Goal: Communication & Community: Answer question/provide support

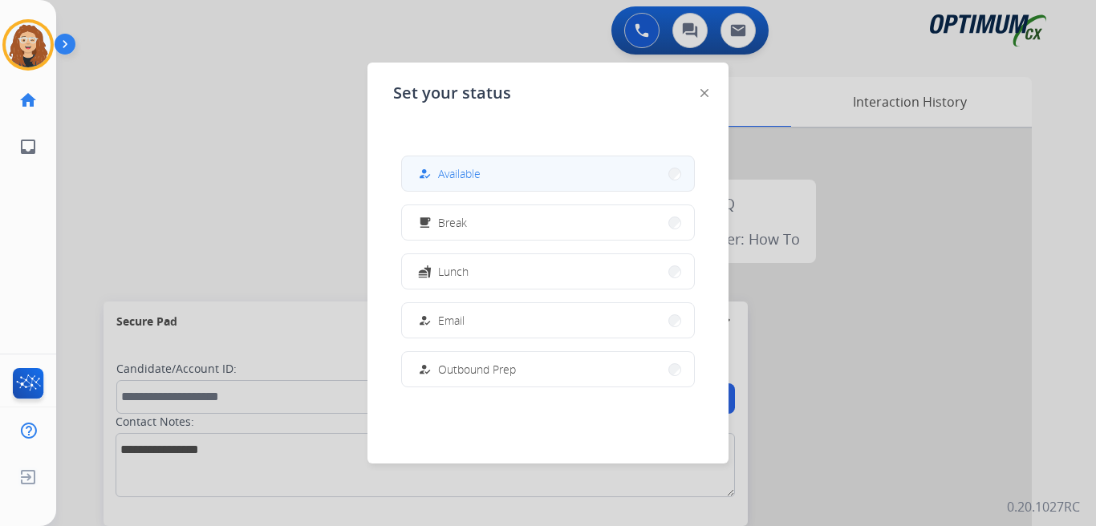
click at [507, 179] on button "how_to_reg Available" at bounding box center [548, 173] width 292 height 34
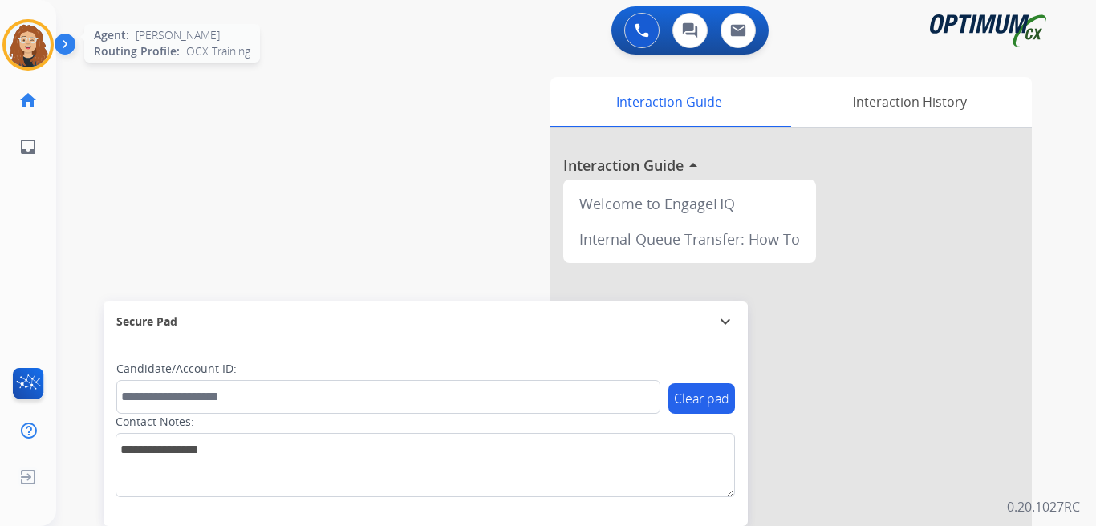
click at [32, 48] on img at bounding box center [28, 44] width 45 height 45
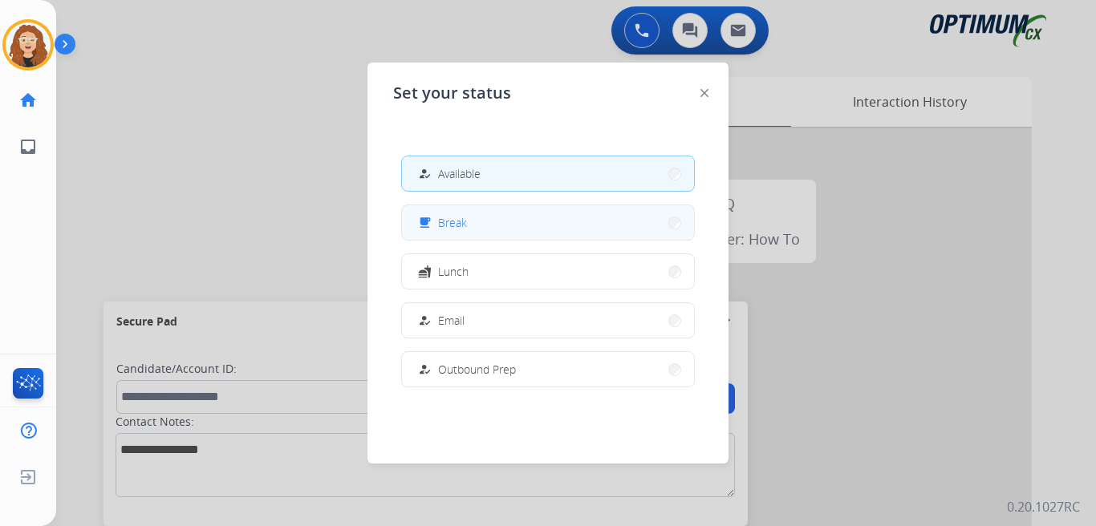
click at [496, 225] on button "free_breakfast Break" at bounding box center [548, 222] width 292 height 34
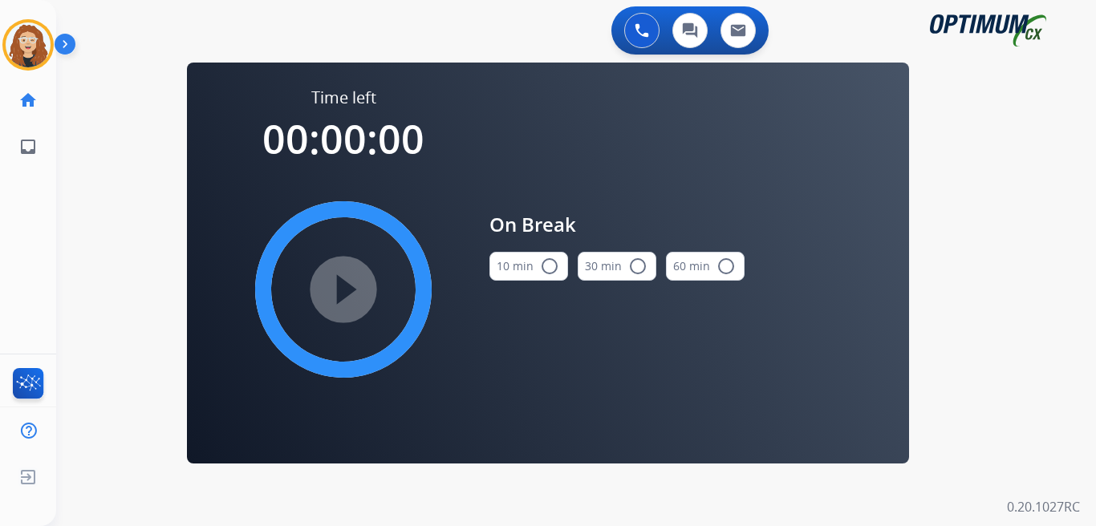
click at [552, 263] on mat-icon "radio_button_unchecked" at bounding box center [549, 266] width 19 height 19
click at [353, 292] on mat-icon "play_circle_filled" at bounding box center [343, 289] width 19 height 19
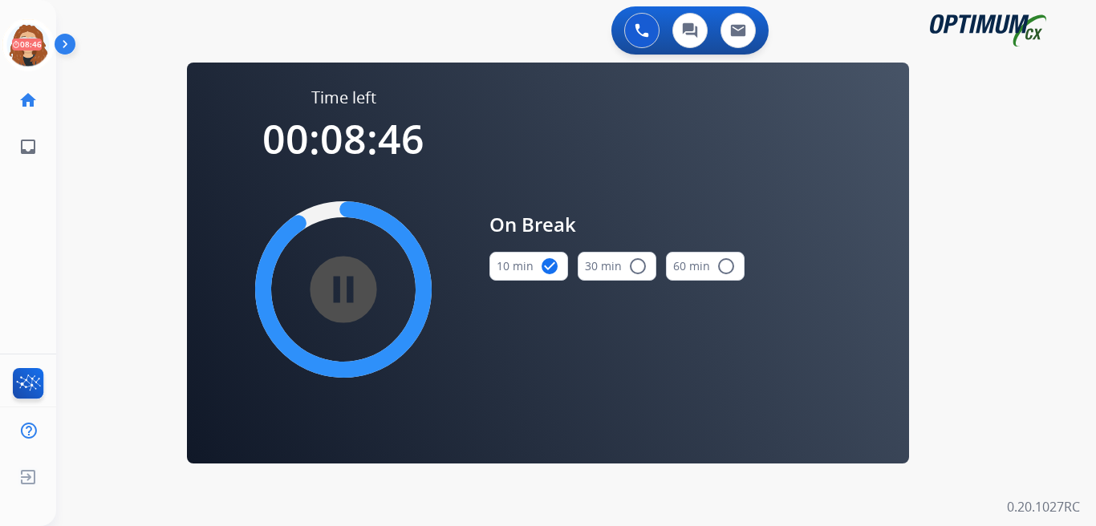
click at [104, 241] on div "0 Voice Interactions 0 Chat Interactions 0 Email Interactions swap_horiz Break …" at bounding box center [575, 263] width 1039 height 526
click at [476, 25] on div "0 Voice Interactions 0 Chat Interactions 0 Email Interactions" at bounding box center [566, 31] width 982 height 51
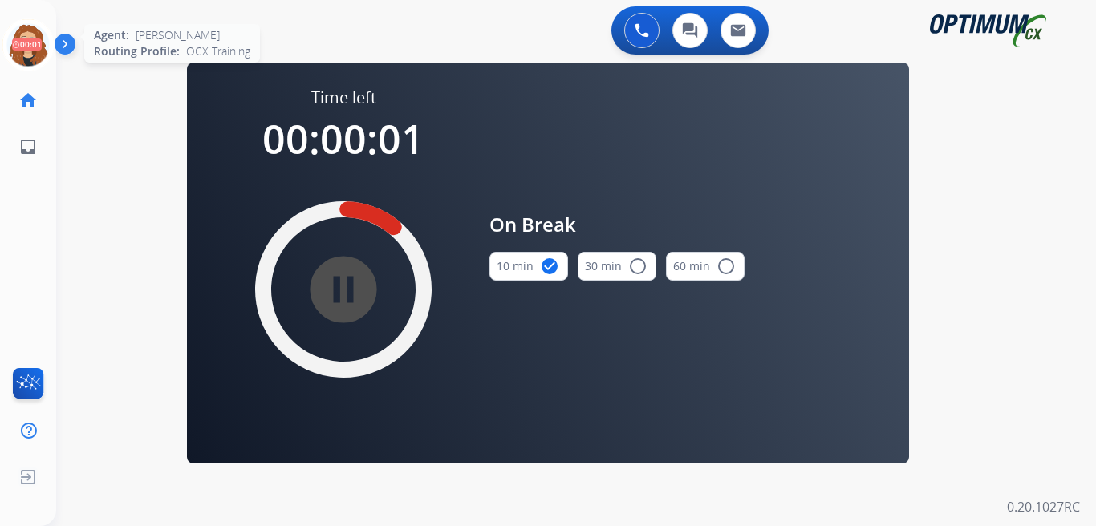
click at [22, 47] on icon at bounding box center [28, 45] width 52 height 52
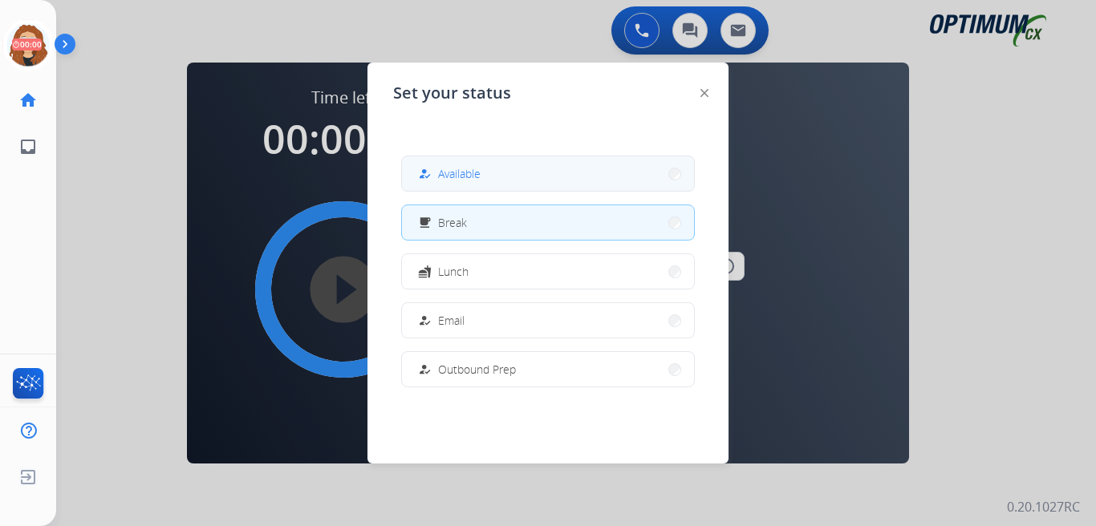
click at [464, 177] on span "Available" at bounding box center [459, 173] width 43 height 17
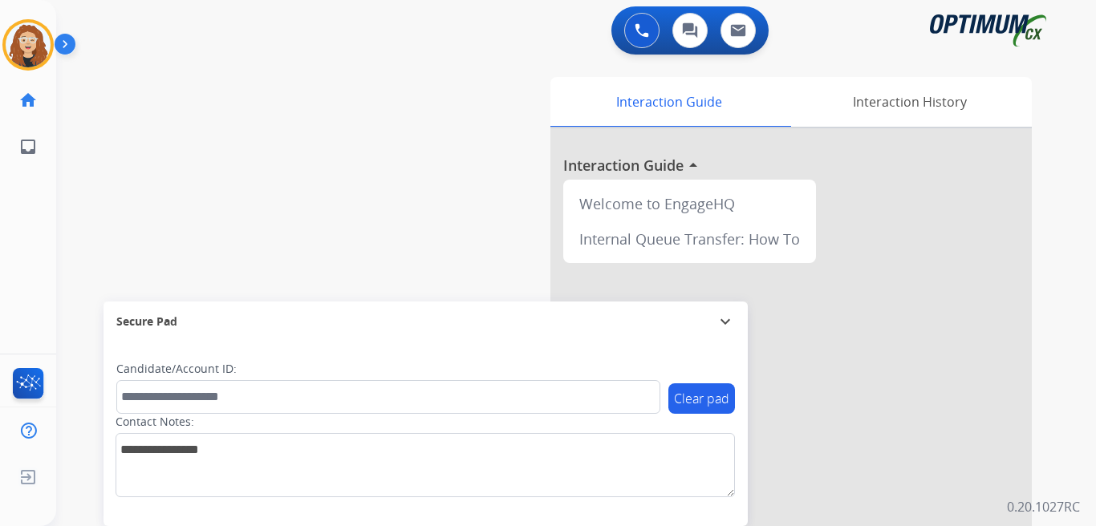
click at [99, 154] on div "swap_horiz Break voice bridge close_fullscreen Connect 3-Way Call merge_type Se…" at bounding box center [556, 392] width 1001 height 669
click at [109, 226] on div "swap_horiz Break voice bridge close_fullscreen Connect 3-Way Call merge_type Se…" at bounding box center [556, 392] width 1001 height 669
click at [28, 55] on img at bounding box center [28, 44] width 45 height 45
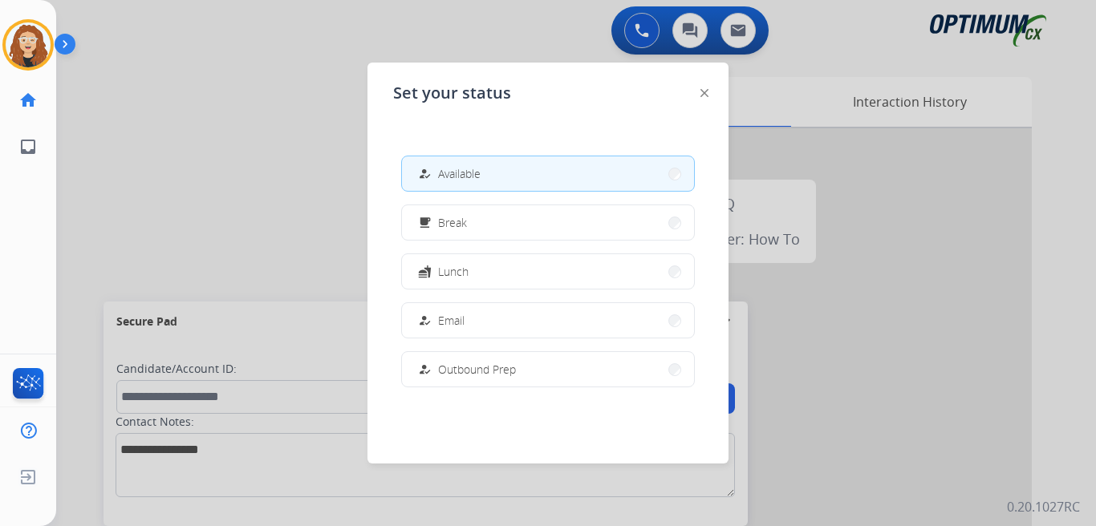
click at [269, 217] on div at bounding box center [548, 263] width 1096 height 526
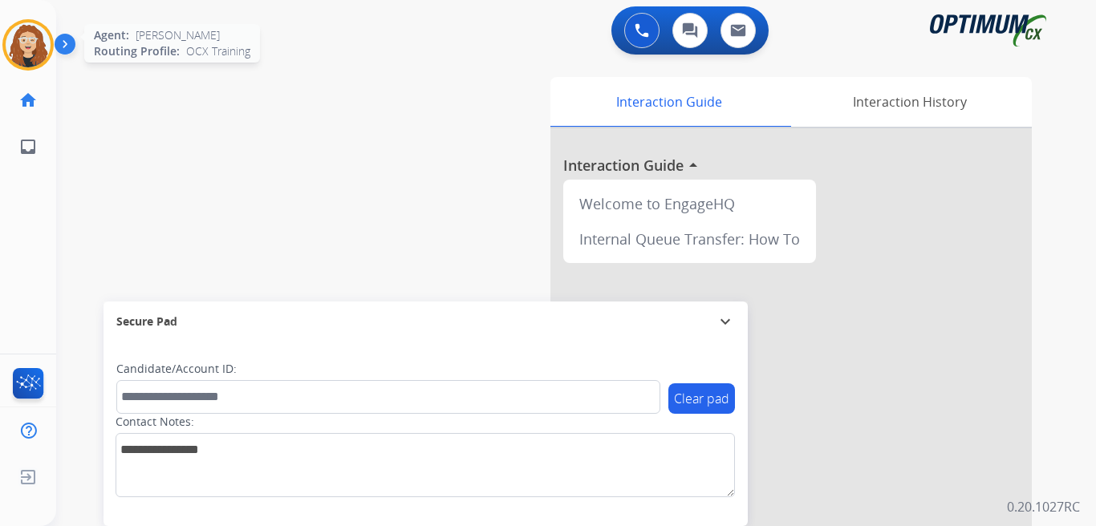
click at [40, 34] on img at bounding box center [28, 44] width 45 height 45
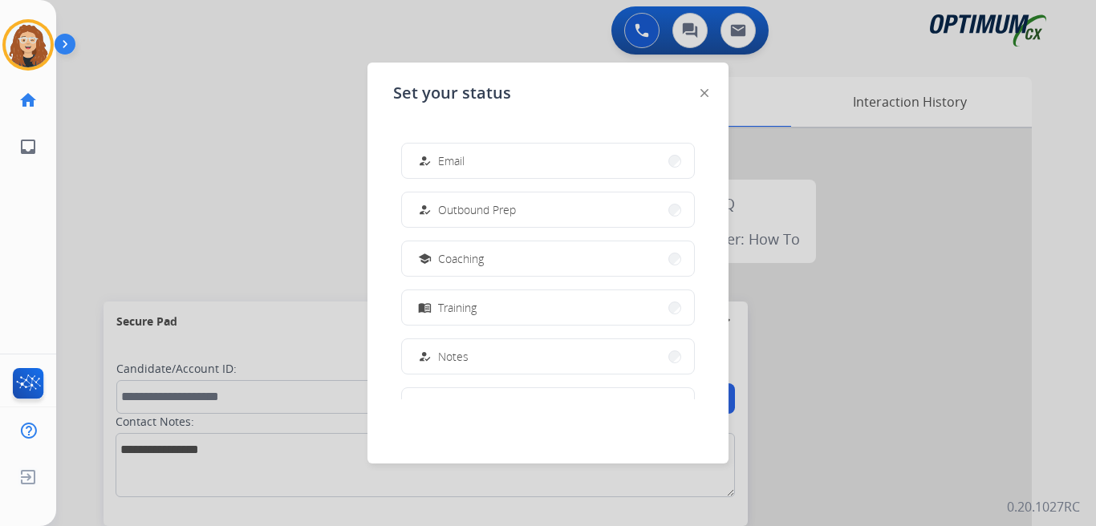
scroll to position [160, 0]
click at [569, 293] on button "menu_book Training" at bounding box center [548, 307] width 292 height 34
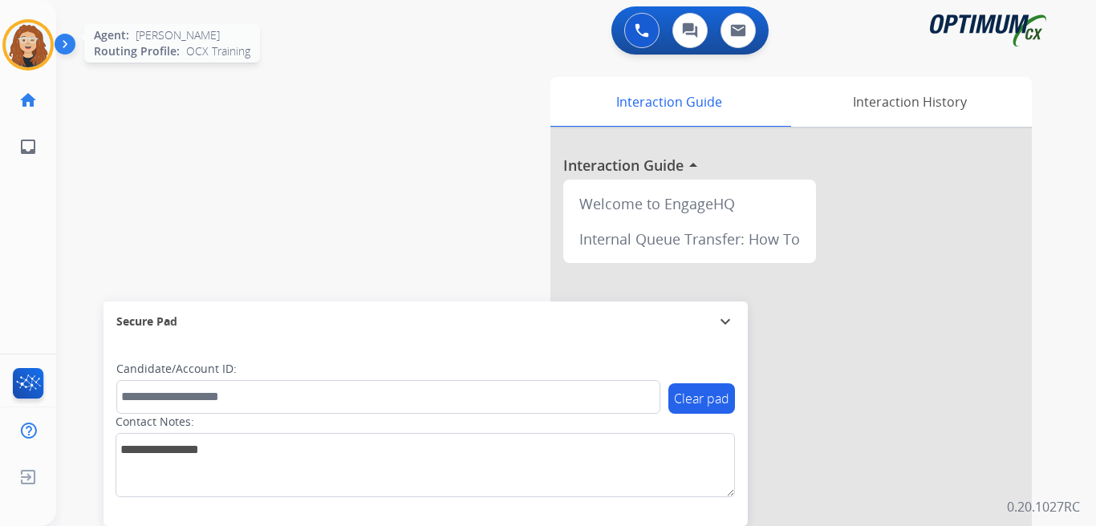
click at [22, 50] on img at bounding box center [28, 44] width 45 height 45
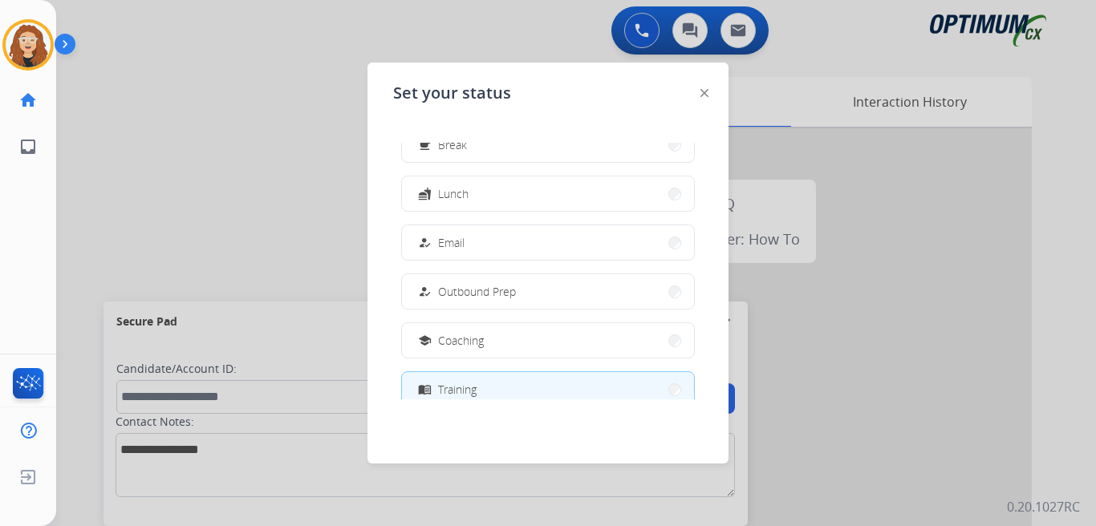
scroll to position [0, 0]
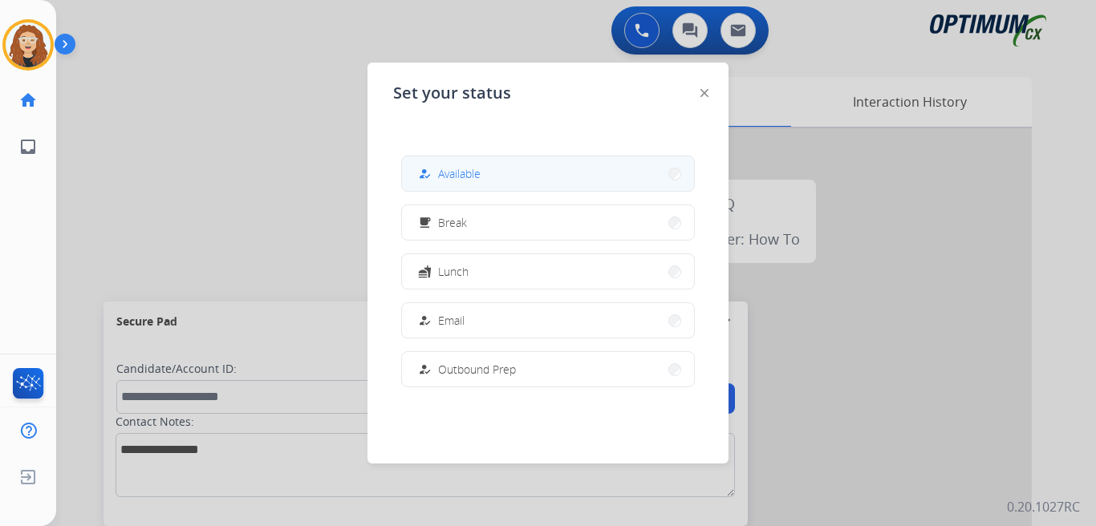
click at [573, 172] on button "how_to_reg Available" at bounding box center [548, 173] width 292 height 34
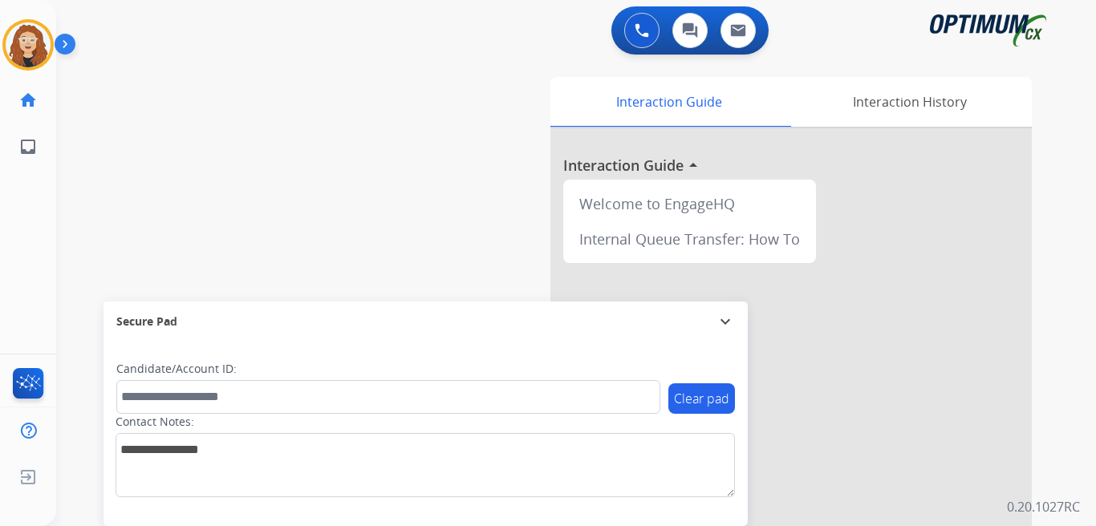
click at [127, 146] on div "swap_horiz Break voice bridge close_fullscreen Connect 3-Way Call merge_type Se…" at bounding box center [556, 392] width 1001 height 669
click at [81, 187] on div "swap_horiz Break voice bridge close_fullscreen Connect 3-Way Call merge_type Se…" at bounding box center [556, 392] width 1001 height 669
click at [387, 103] on div "swap_horiz Break voice bridge close_fullscreen Connect 3-Way Call merge_type Se…" at bounding box center [556, 392] width 1001 height 669
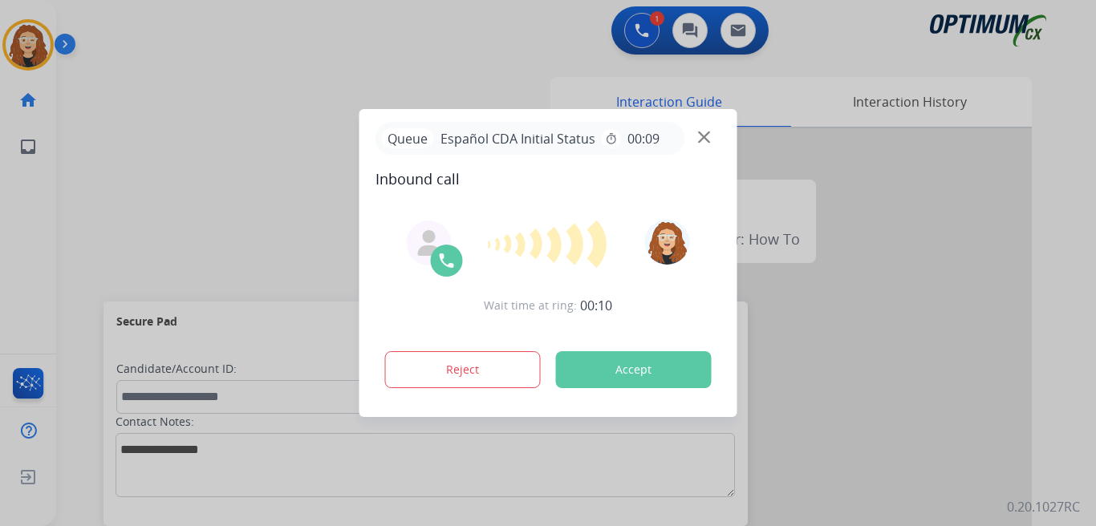
click at [634, 367] on button "Accept" at bounding box center [634, 369] width 156 height 37
click at [636, 369] on button "Accept" at bounding box center [634, 369] width 156 height 37
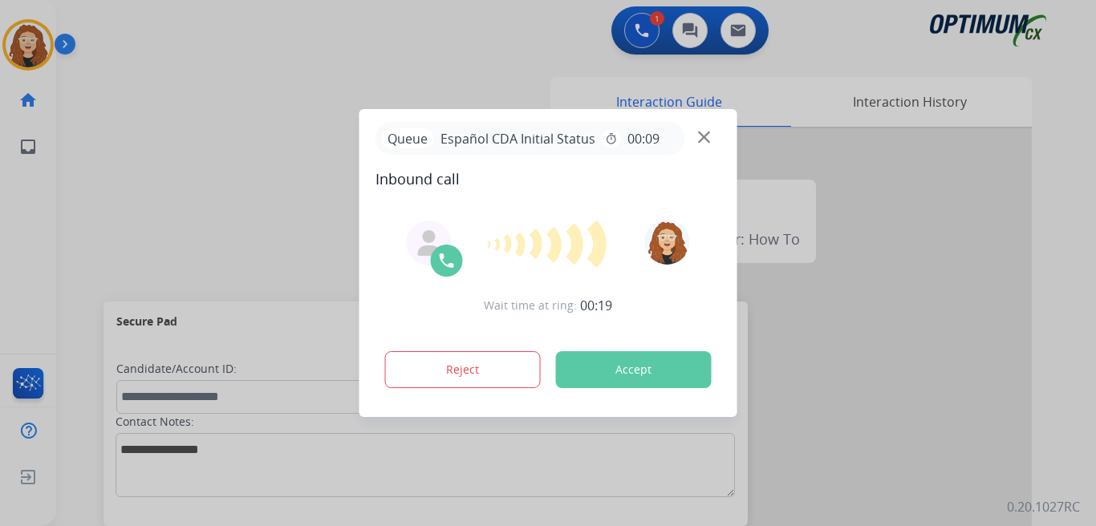
click at [627, 365] on button "Accept" at bounding box center [634, 369] width 156 height 37
click at [631, 372] on button "Accept" at bounding box center [634, 369] width 156 height 37
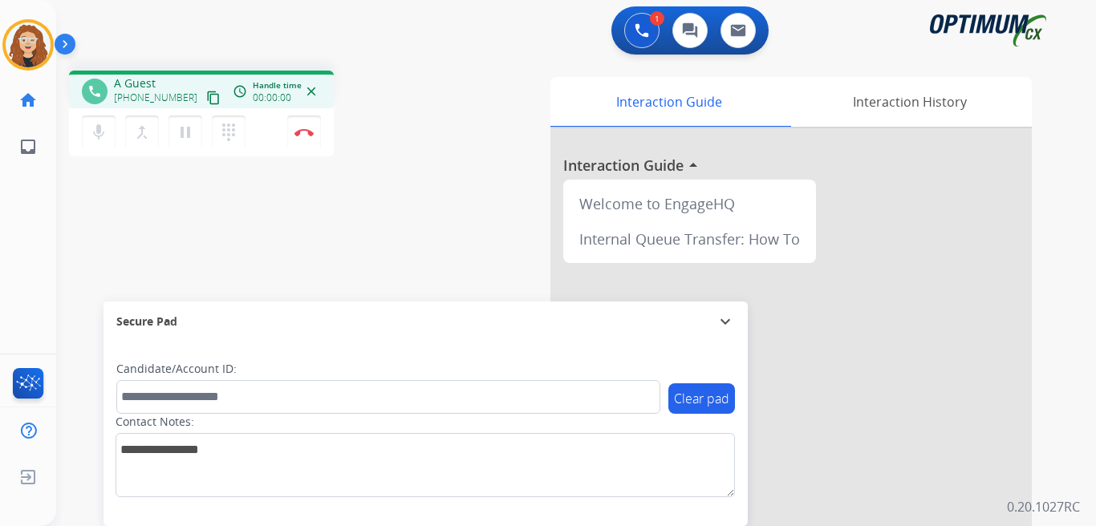
click at [631, 372] on div "Candidate/Account ID:" at bounding box center [388, 387] width 544 height 53
click at [453, 131] on div "phone [PHONE_NUMBER] [PHONE_NUMBER] content_copy access_time Call metrics Queue…" at bounding box center [267, 116] width 396 height 91
drag, startPoint x: 140, startPoint y: 81, endPoint x: 193, endPoint y: 79, distance: 53.8
click at [193, 79] on div "[PHONE_NUMBER] [PHONE_NUMBER] content_copy" at bounding box center [168, 91] width 109 height 32
copy span "7873202358"
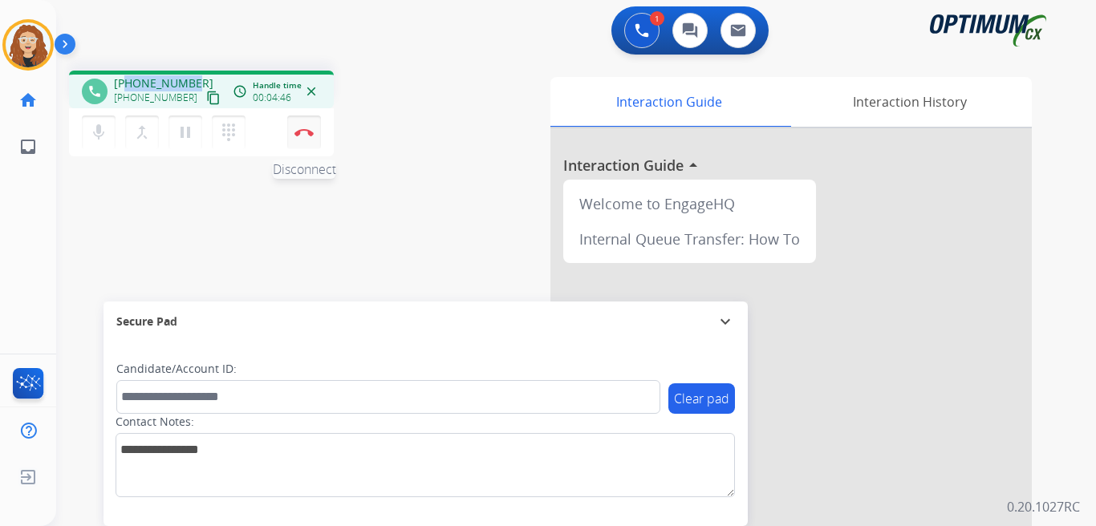
click at [308, 134] on img at bounding box center [303, 132] width 19 height 8
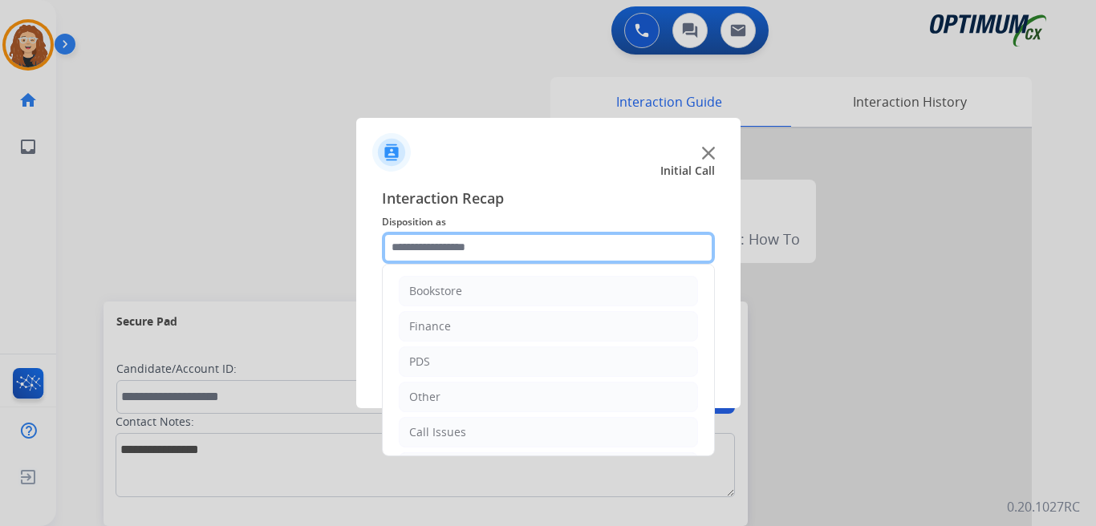
click at [443, 248] on input "text" at bounding box center [548, 248] width 333 height 32
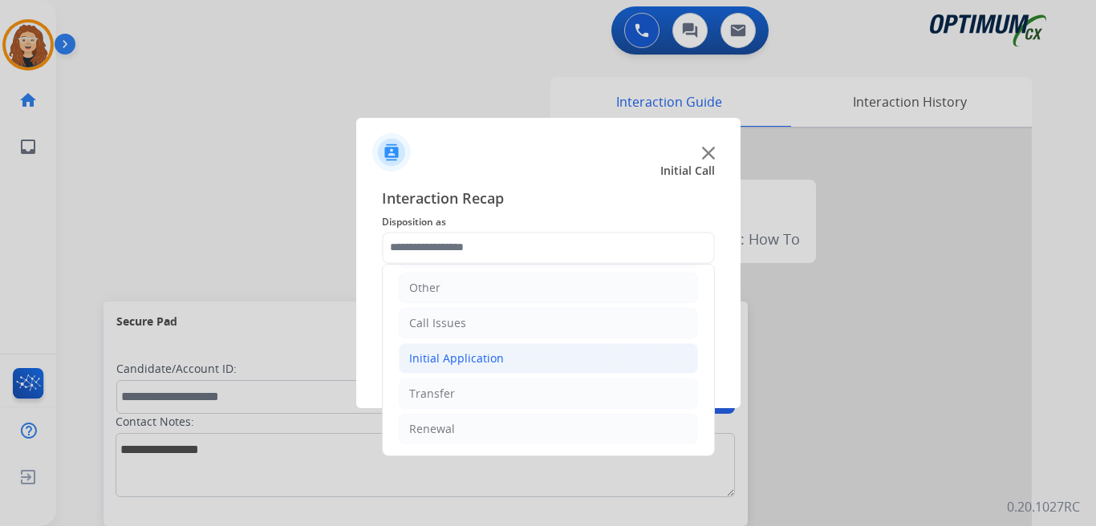
click at [448, 359] on div "Initial Application" at bounding box center [456, 359] width 95 height 16
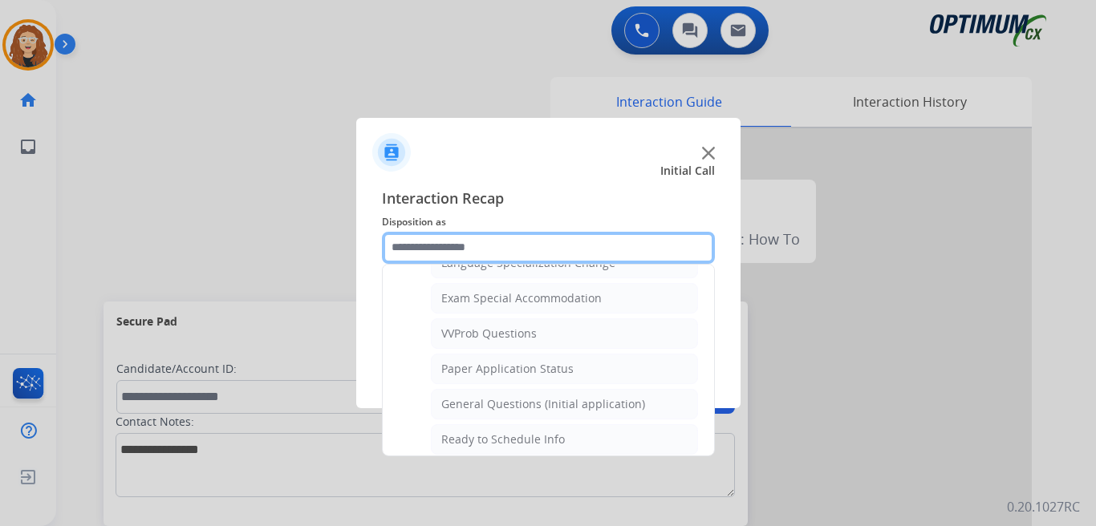
scroll to position [825, 0]
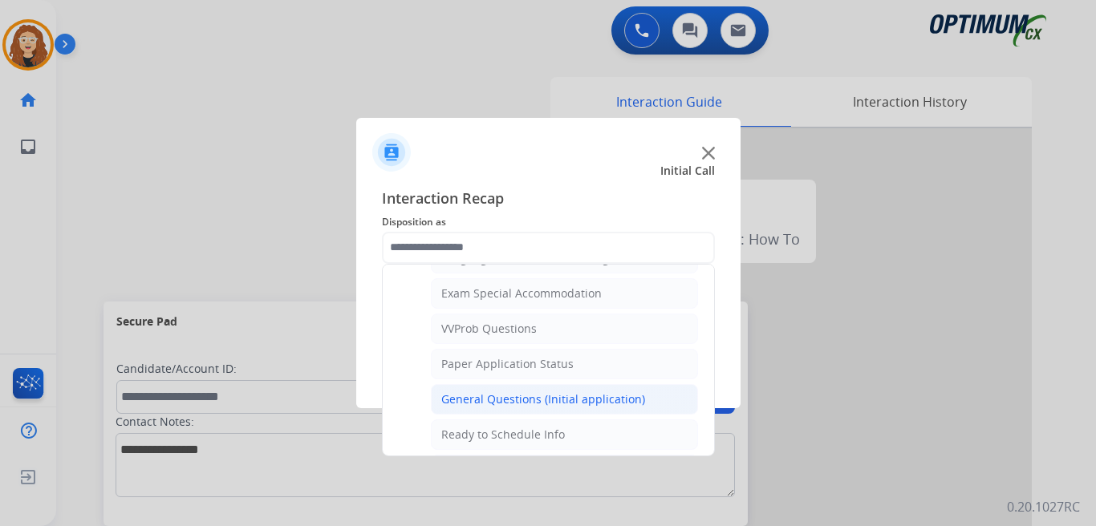
click at [578, 407] on li "General Questions (Initial application)" at bounding box center [564, 399] width 267 height 30
type input "**********"
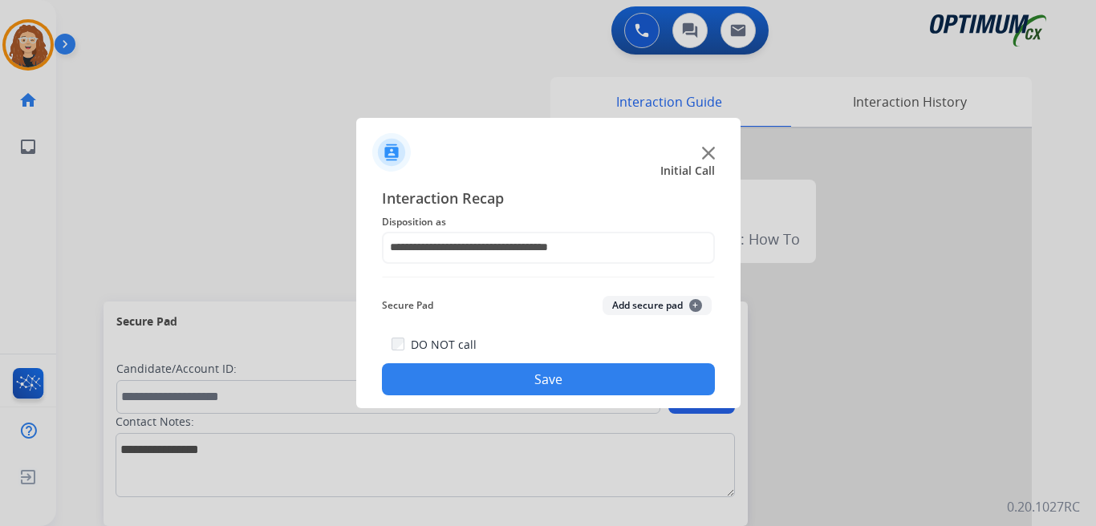
click at [554, 382] on button "Save" at bounding box center [548, 379] width 333 height 32
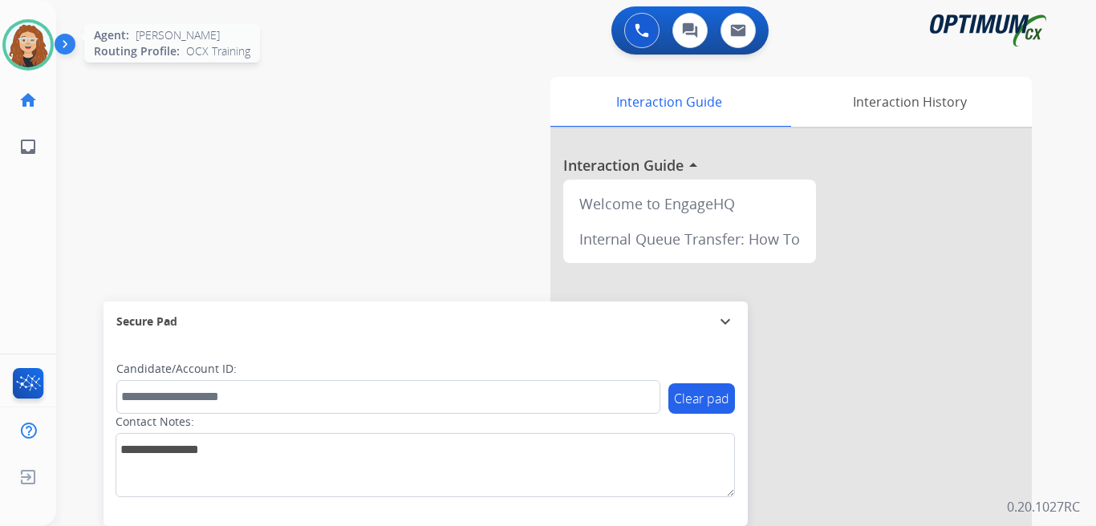
click at [29, 43] on img at bounding box center [28, 44] width 45 height 45
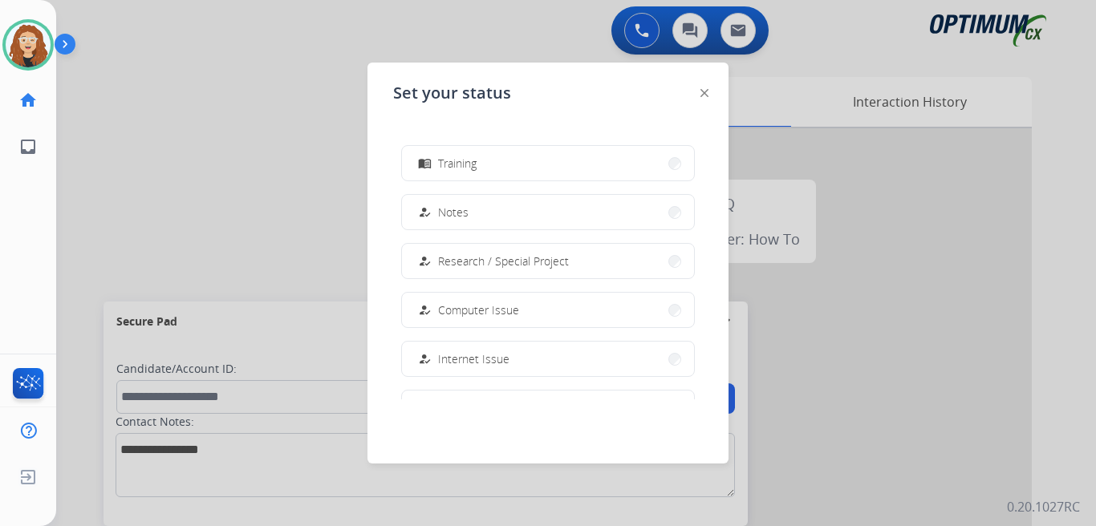
scroll to position [400, 0]
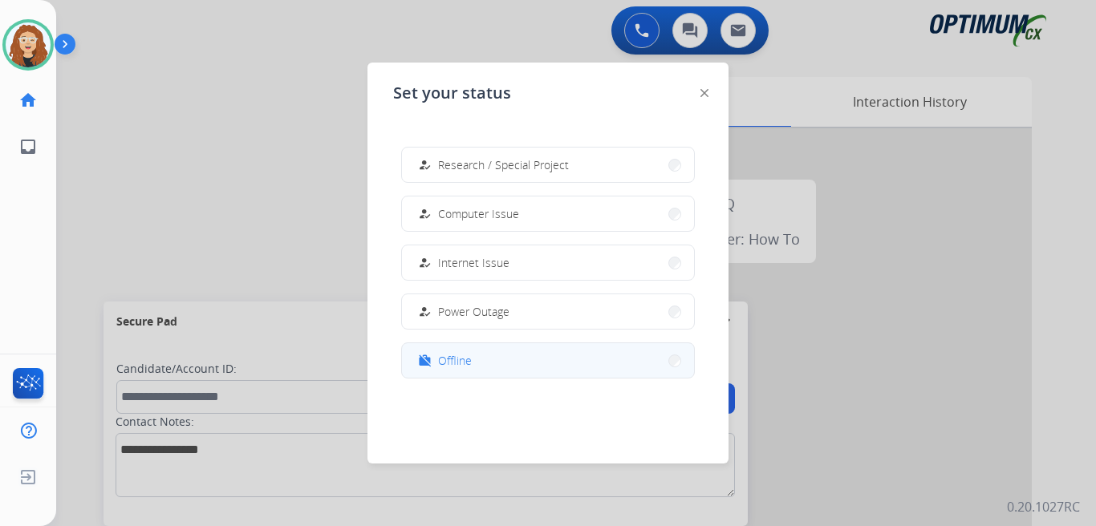
click at [476, 358] on button "work_off Offline" at bounding box center [548, 360] width 292 height 34
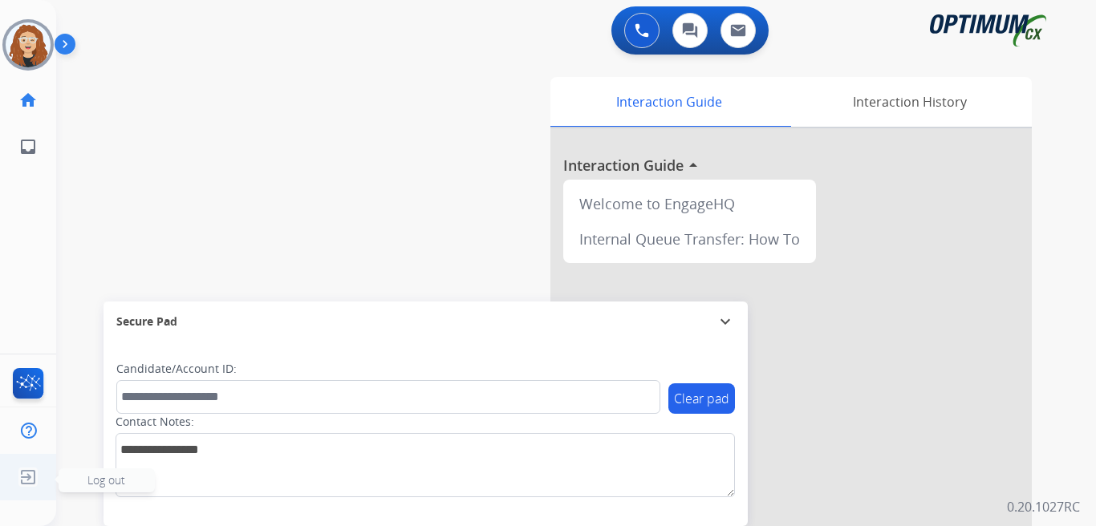
click at [27, 472] on img at bounding box center [28, 477] width 29 height 30
click at [73, 484] on span "Log out" at bounding box center [107, 480] width 96 height 24
click at [86, 477] on span "Log out" at bounding box center [107, 480] width 96 height 24
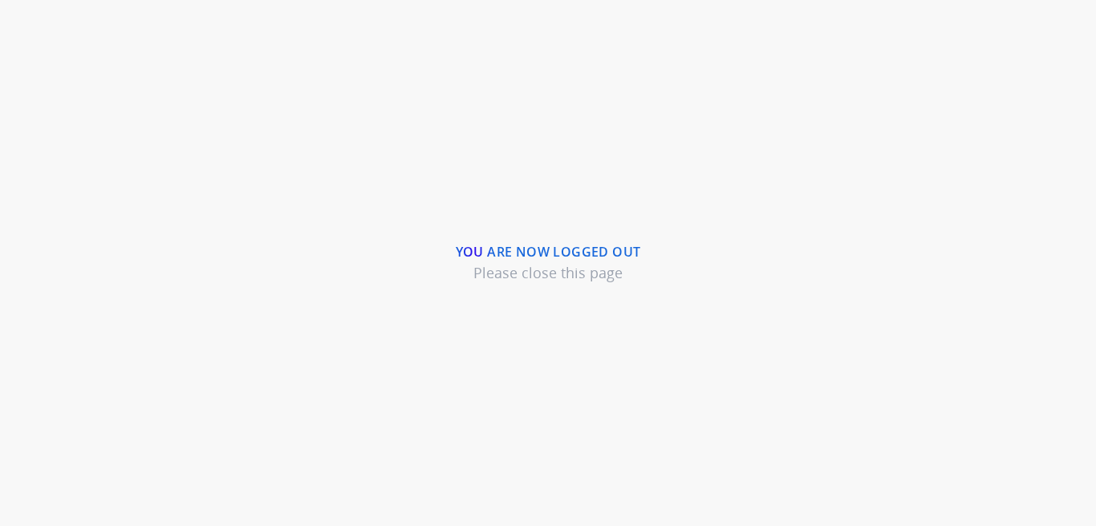
click at [84, 102] on div "You are now logged out Please close this page" at bounding box center [548, 263] width 1096 height 526
